Goal: Information Seeking & Learning: Learn about a topic

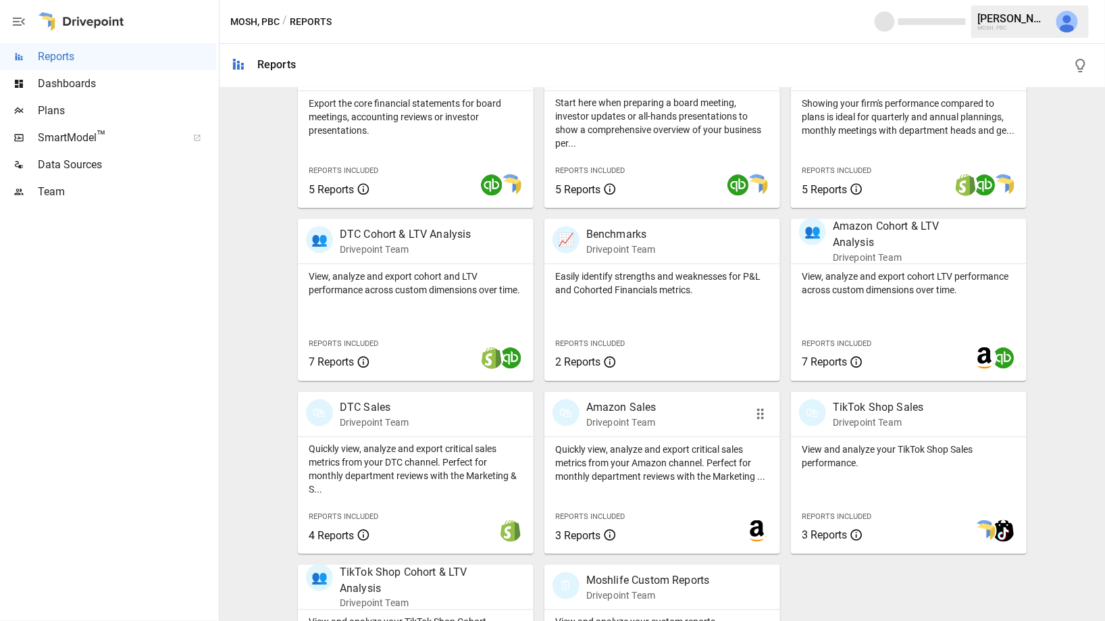
scroll to position [313, 0]
click at [432, 465] on p "Quickly view, analyze and export critical sales metrics from your DTC channel. …" at bounding box center [416, 471] width 214 height 54
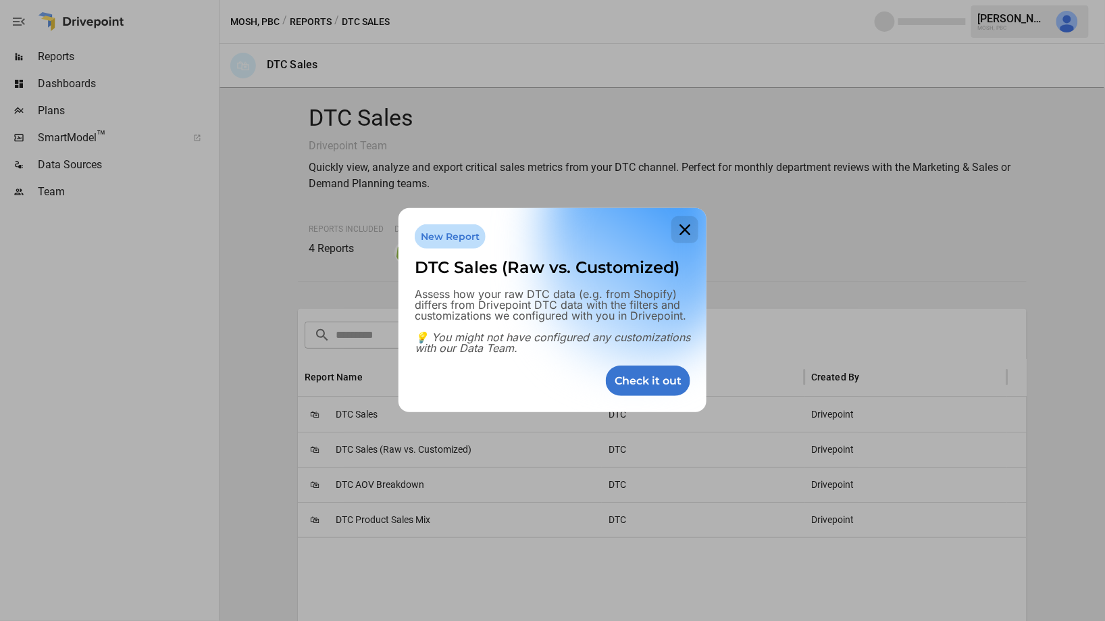
click at [691, 227] on icon at bounding box center [684, 229] width 27 height 27
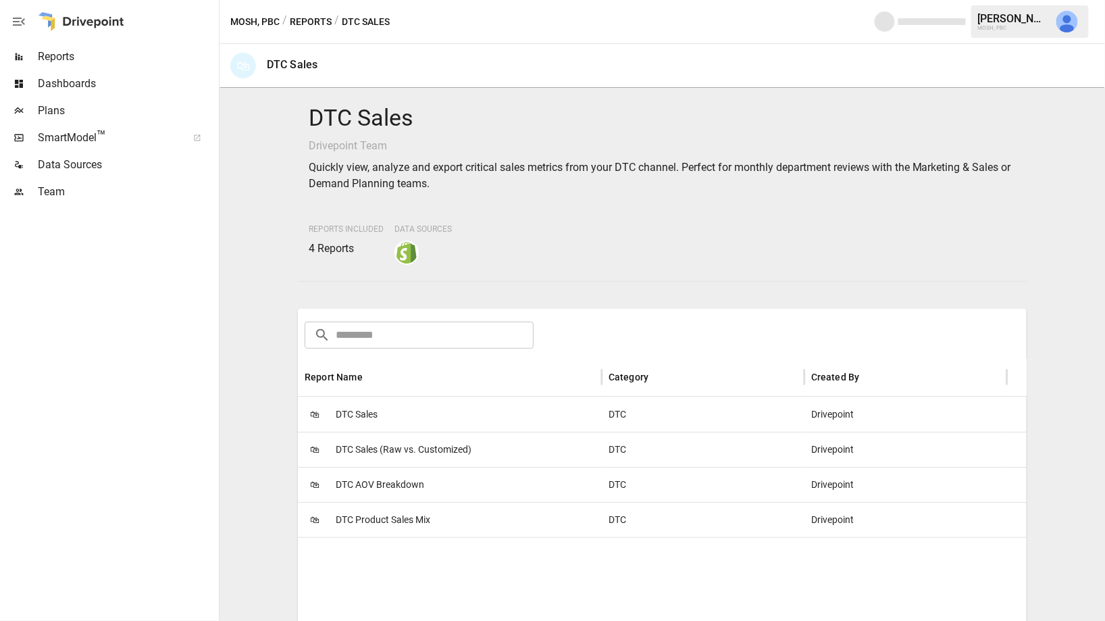
click at [317, 22] on button "Reports" at bounding box center [311, 22] width 42 height 17
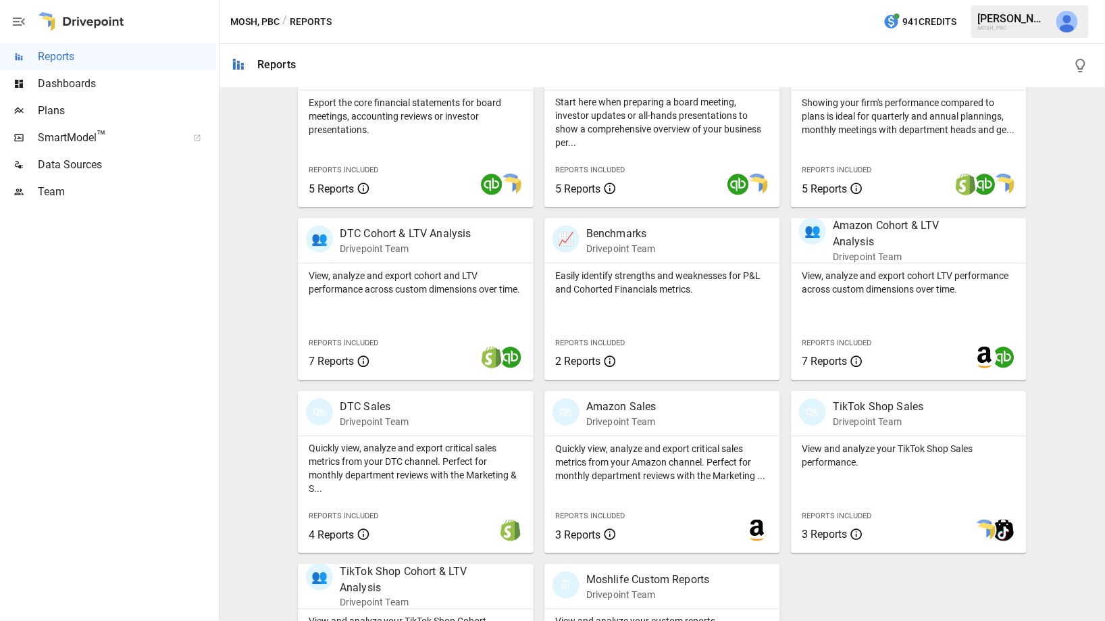
scroll to position [318, 0]
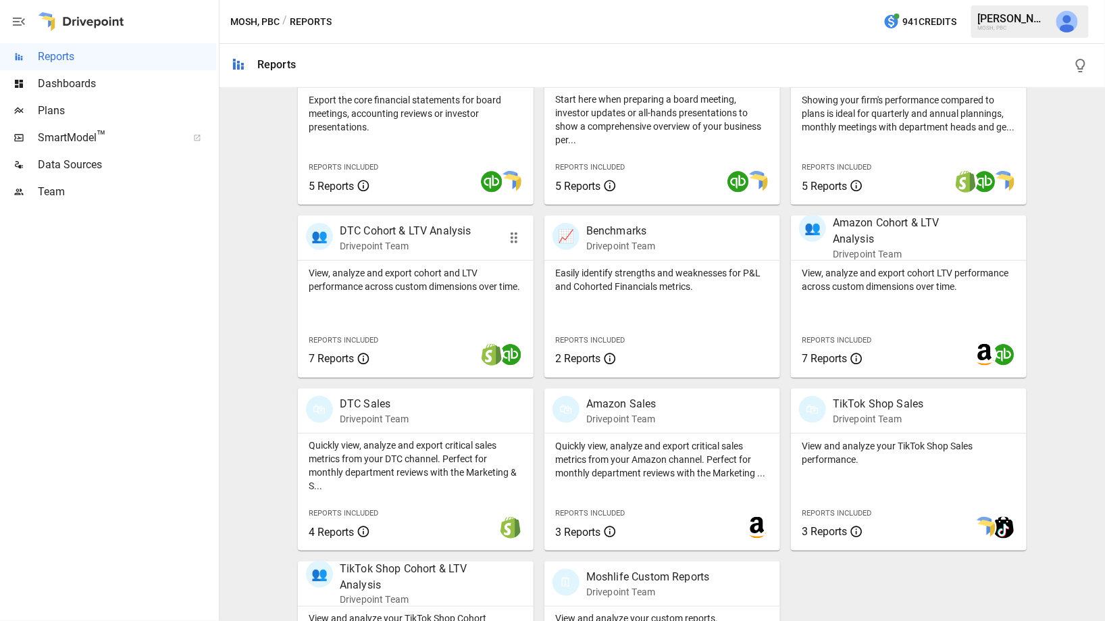
click at [436, 288] on p "View, analyze and export cohort and LTV performance across custom dimensions ov…" at bounding box center [416, 279] width 214 height 27
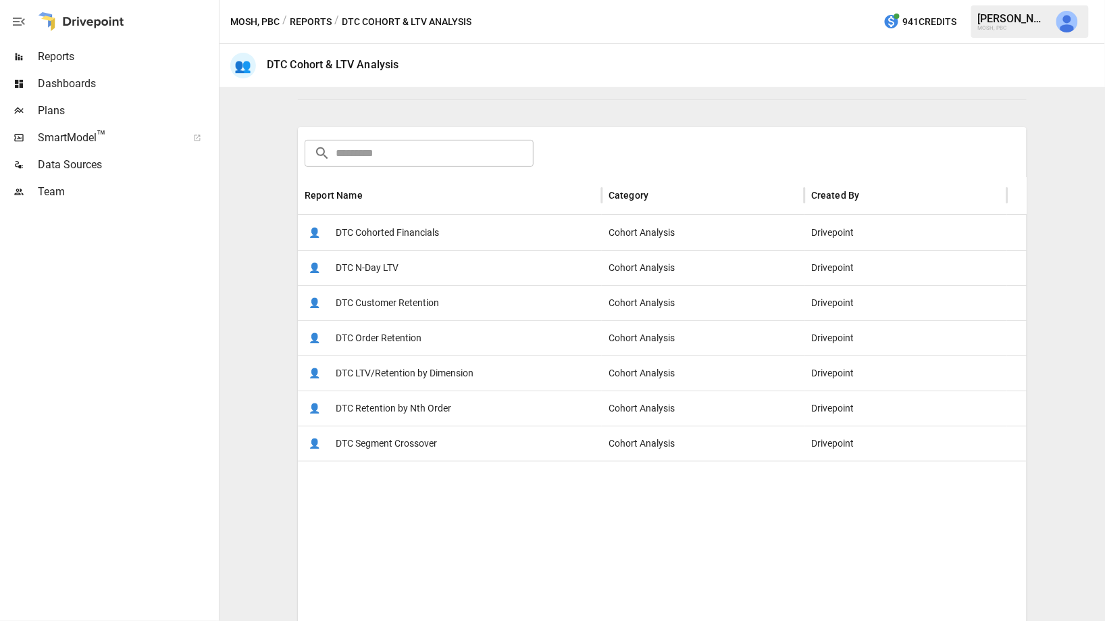
scroll to position [171, 0]
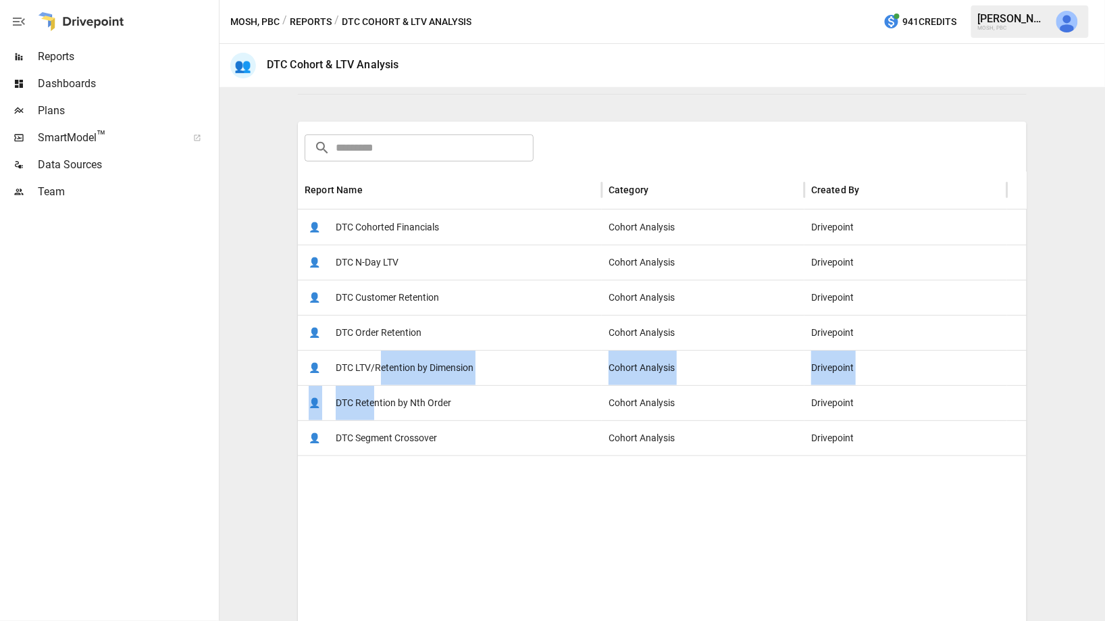
drag, startPoint x: 378, startPoint y: 371, endPoint x: 376, endPoint y: 396, distance: 24.5
click at [376, 396] on div "👤 DTC Cohorted Financials Cohort Analysis Drivepoint 👤 DTC N-Day LTV Cohort Ana…" at bounding box center [686, 332] width 777 height 246
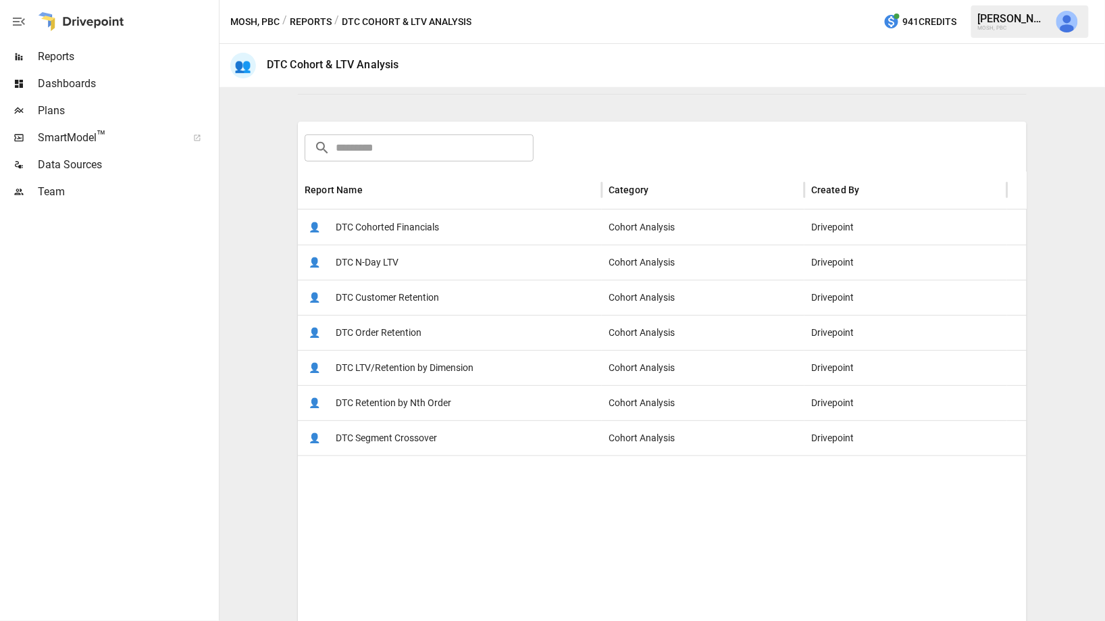
click at [405, 398] on span "DTC Retention by Nth Order" at bounding box center [393, 403] width 115 height 34
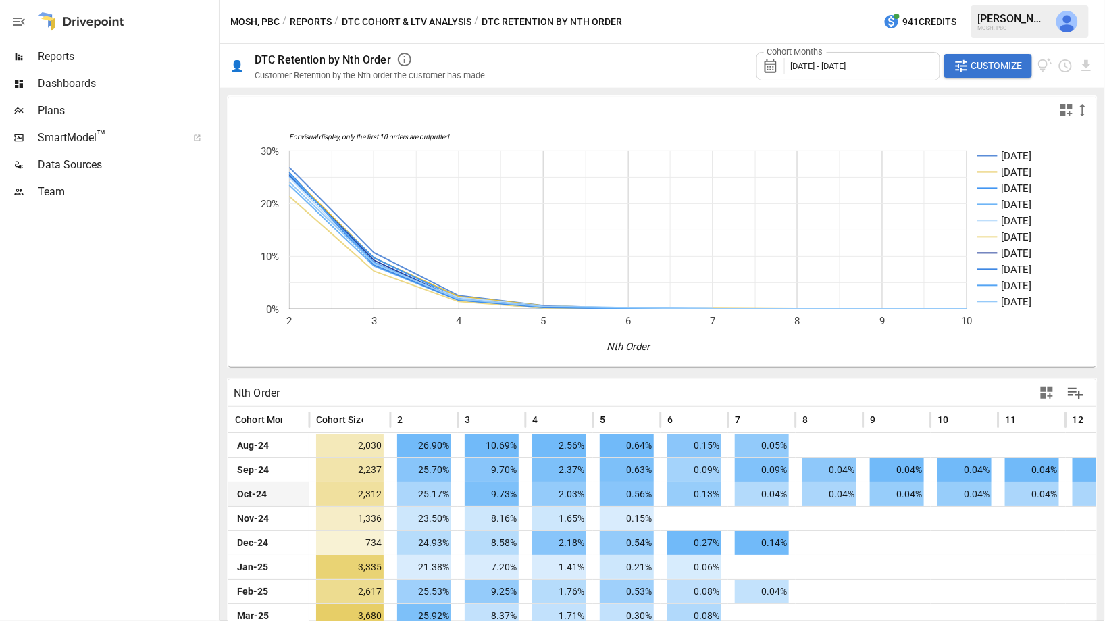
scroll to position [63, 0]
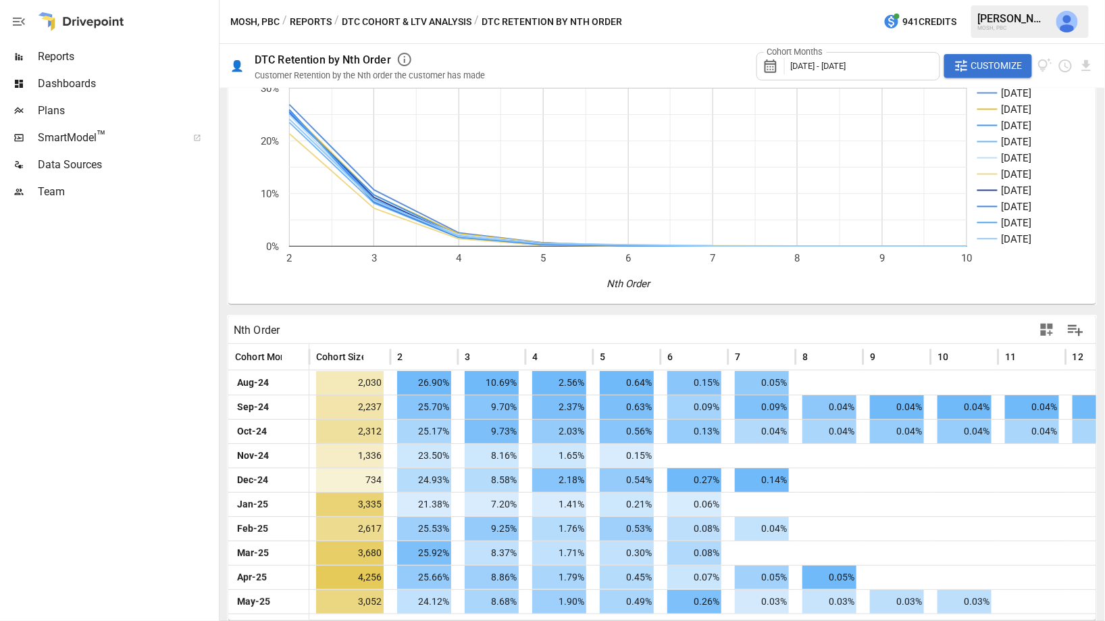
click at [401, 64] on icon "button" at bounding box center [404, 59] width 16 height 16
